Goal: Use online tool/utility: Utilize a website feature to perform a specific function

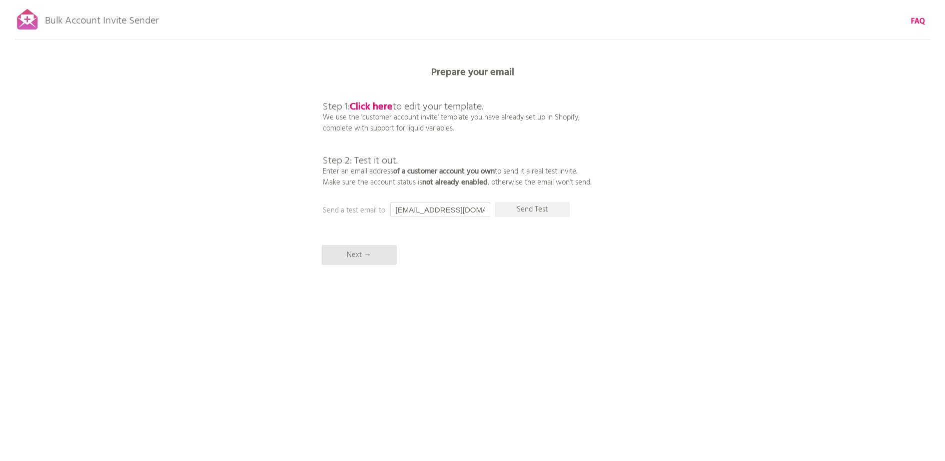
drag, startPoint x: 485, startPoint y: 209, endPoint x: 256, endPoint y: 187, distance: 230.6
click at [256, 187] on div "Bulk Account Invite Sender FAQ Synced all customers! Pause sending (This can ta…" at bounding box center [472, 175] width 945 height 350
click at [380, 103] on b "Click here" at bounding box center [371, 107] width 43 height 16
click at [454, 210] on input "cmunoz@es" at bounding box center [440, 209] width 100 height 15
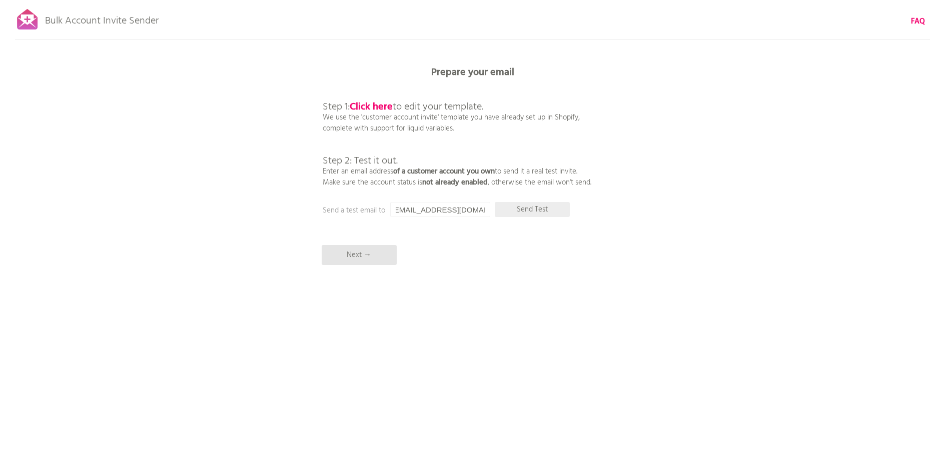
click at [528, 212] on p "Send Test" at bounding box center [532, 209] width 75 height 15
click at [541, 210] on p "Send Test" at bounding box center [532, 209] width 75 height 15
click at [465, 213] on input "[EMAIL_ADDRESS][DOMAIN_NAME]" at bounding box center [440, 209] width 100 height 15
drag, startPoint x: 473, startPoint y: 210, endPoint x: 334, endPoint y: 211, distance: 139.5
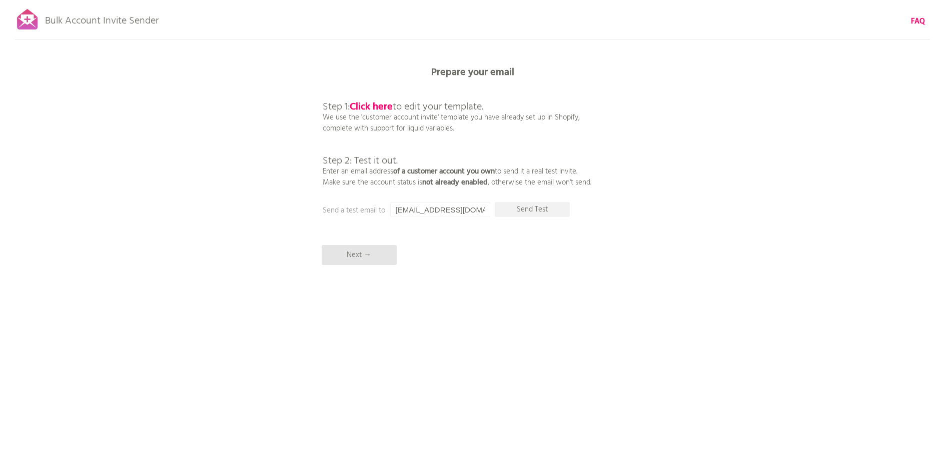
click at [334, 0] on div "Prepare your email Step 1: Click here to edit your template. We use the 'custom…" at bounding box center [472, 0] width 945 height 0
type input "[EMAIL_ADDRESS][DOMAIN_NAME]"
click at [544, 207] on p "Send Test" at bounding box center [532, 209] width 75 height 15
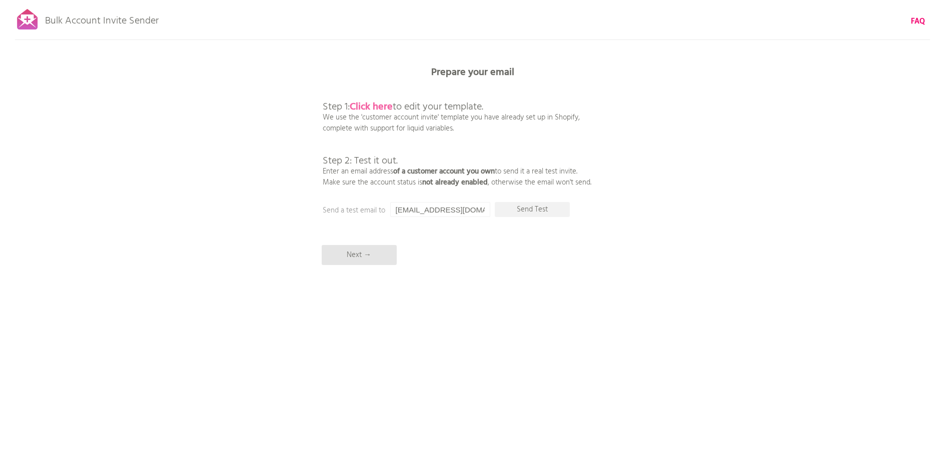
click at [372, 104] on b "Click here" at bounding box center [371, 107] width 43 height 16
